Goal: Information Seeking & Learning: Learn about a topic

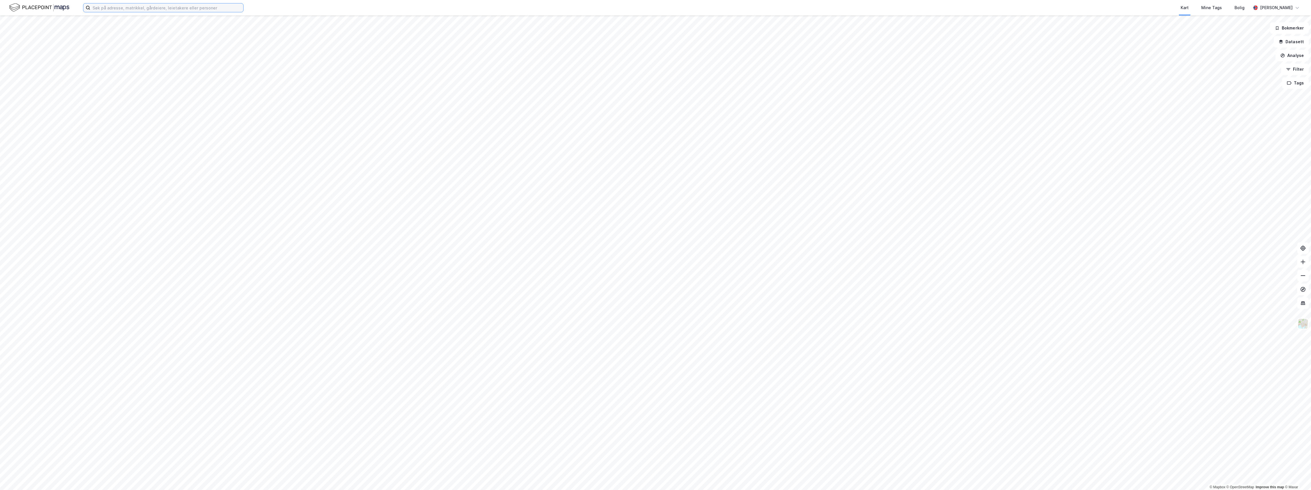
click at [117, 10] on input at bounding box center [166, 7] width 153 height 9
paste input "[STREET_ADDRESS]"
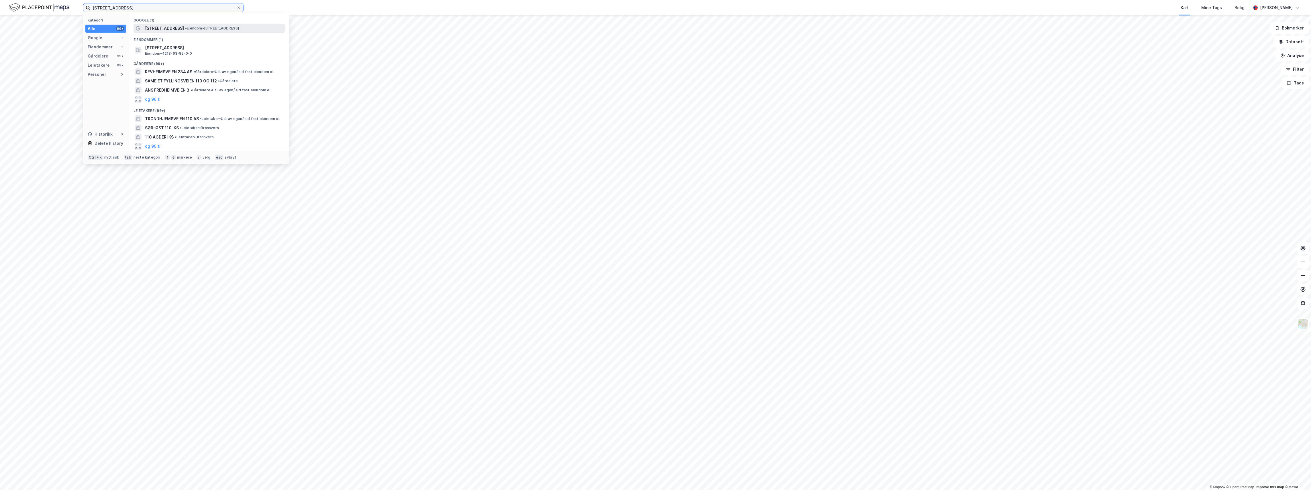
type input "[STREET_ADDRESS]"
click at [166, 26] on span "[STREET_ADDRESS]" at bounding box center [164, 28] width 39 height 7
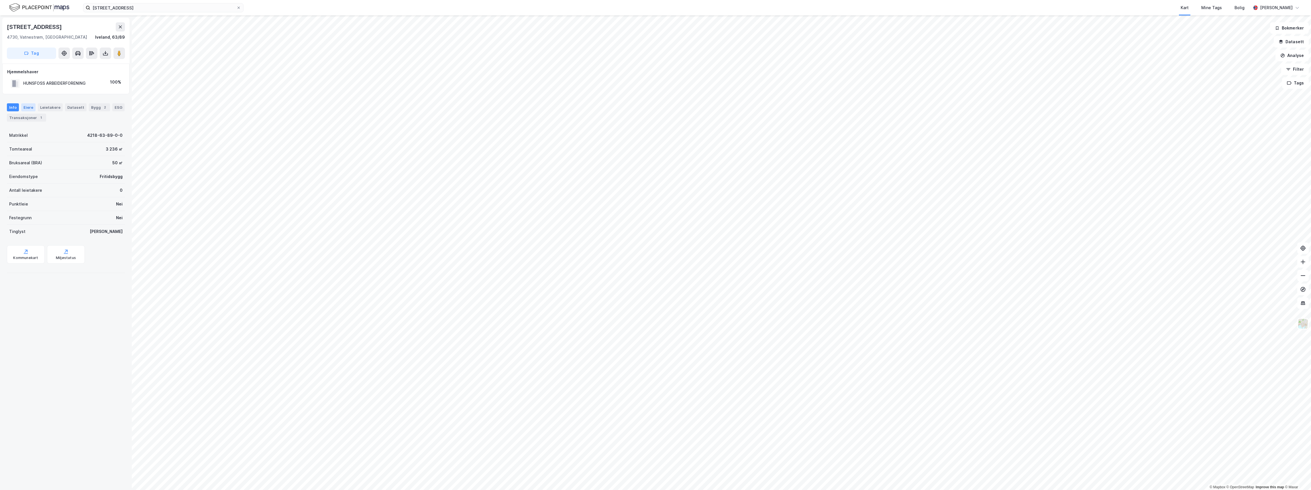
click at [23, 105] on div "Eiere" at bounding box center [28, 107] width 14 height 8
click at [34, 113] on div "Info [PERSON_NAME] Datasett Bygg 2 ESG Transaksjoner 1" at bounding box center [66, 112] width 118 height 18
click at [34, 115] on div "Transaksjoner 1" at bounding box center [26, 118] width 39 height 8
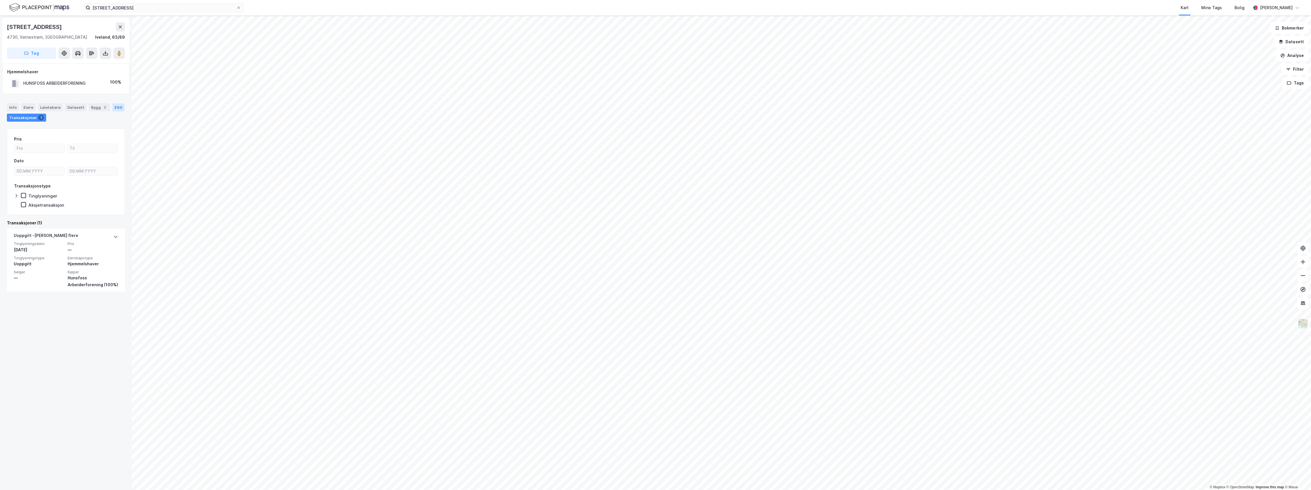
click at [112, 111] on div "ESG" at bounding box center [118, 107] width 12 height 8
click at [89, 106] on div "Bygg 2" at bounding box center [99, 107] width 21 height 8
click at [66, 106] on div "Datasett" at bounding box center [75, 107] width 21 height 8
click at [43, 105] on div "Leietakere" at bounding box center [50, 107] width 25 height 8
click at [25, 106] on div "Eiere" at bounding box center [28, 107] width 14 height 8
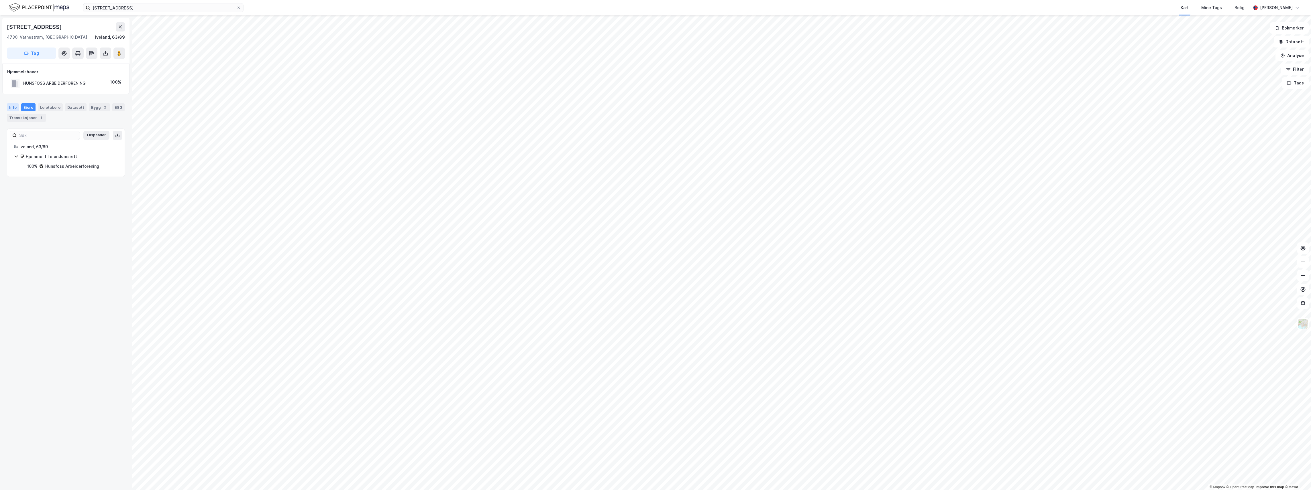
click at [11, 106] on div "Info" at bounding box center [13, 107] width 12 height 8
click at [24, 103] on div "Info [PERSON_NAME] Datasett Bygg 2 ESG Transaksjoner 1" at bounding box center [66, 111] width 132 height 28
click at [25, 107] on div "Eiere" at bounding box center [28, 107] width 14 height 8
